Goal: Find specific page/section: Find specific page/section

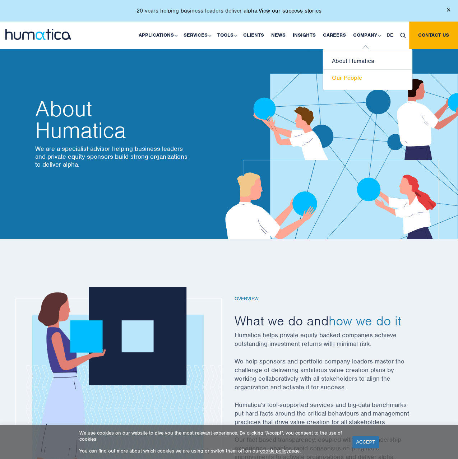
click at [347, 76] on link "Our People" at bounding box center [367, 78] width 89 height 17
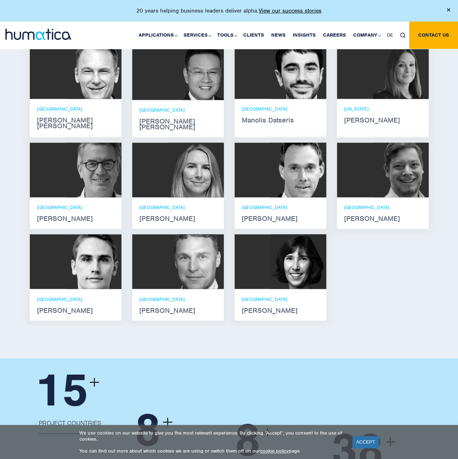
scroll to position [467, 0]
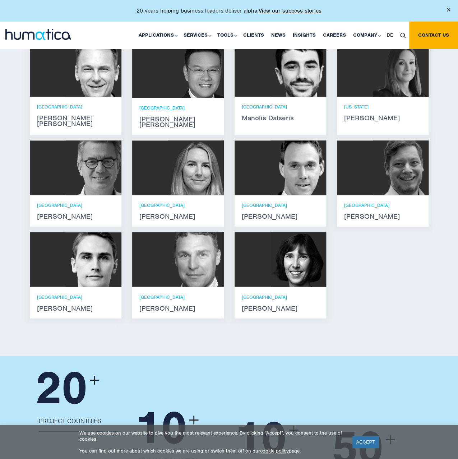
click at [48, 104] on p "[GEOGRAPHIC_DATA]" at bounding box center [75, 107] width 77 height 6
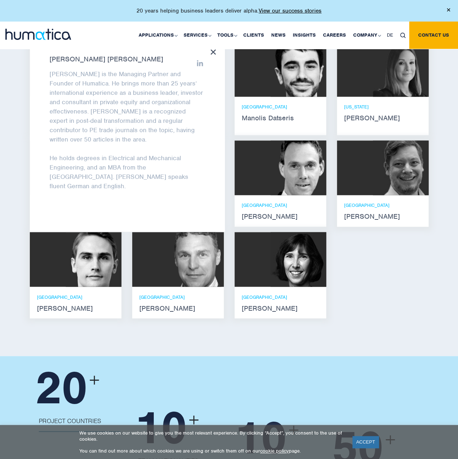
click at [215, 53] on icon at bounding box center [212, 51] width 5 height 5
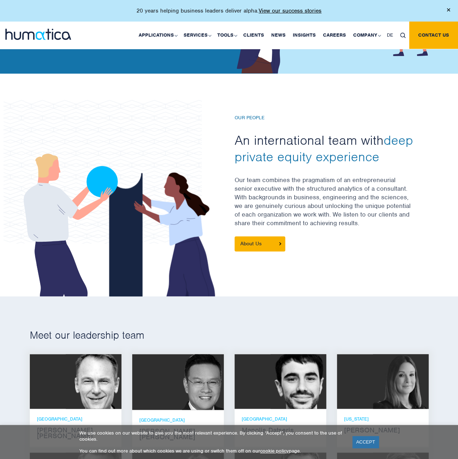
scroll to position [0, 0]
